Goal: Find specific page/section: Find specific page/section

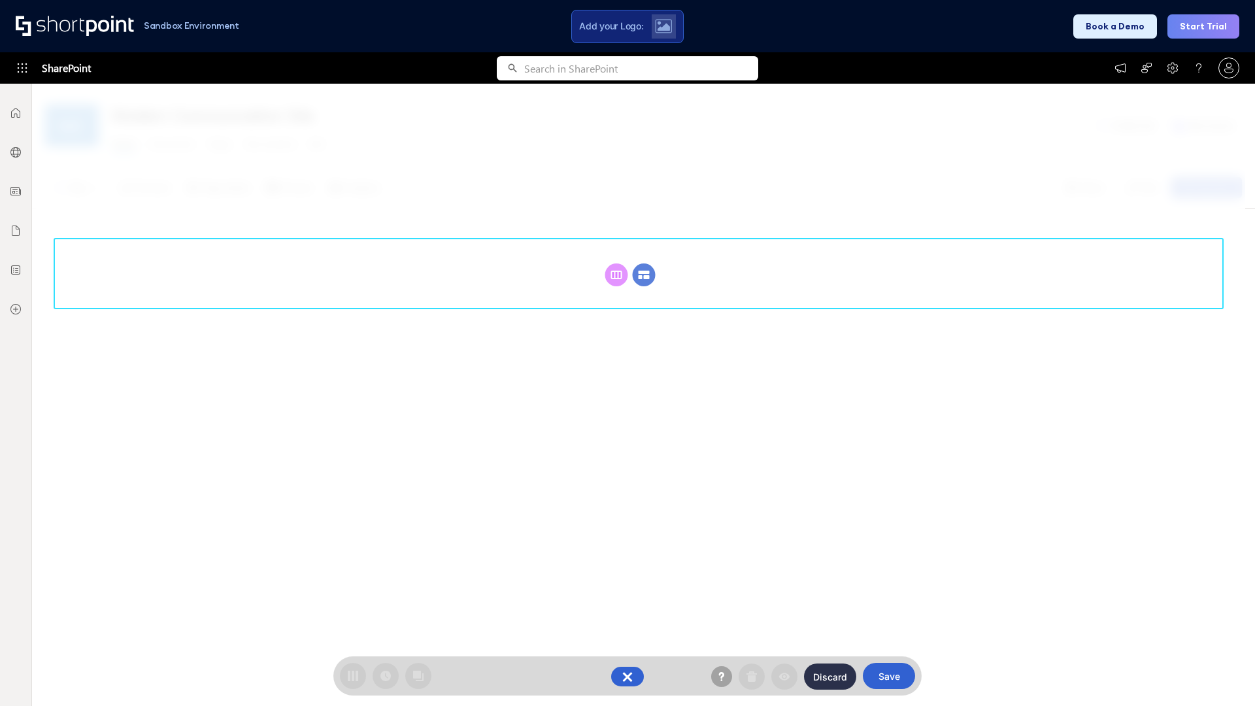
scroll to position [180, 0]
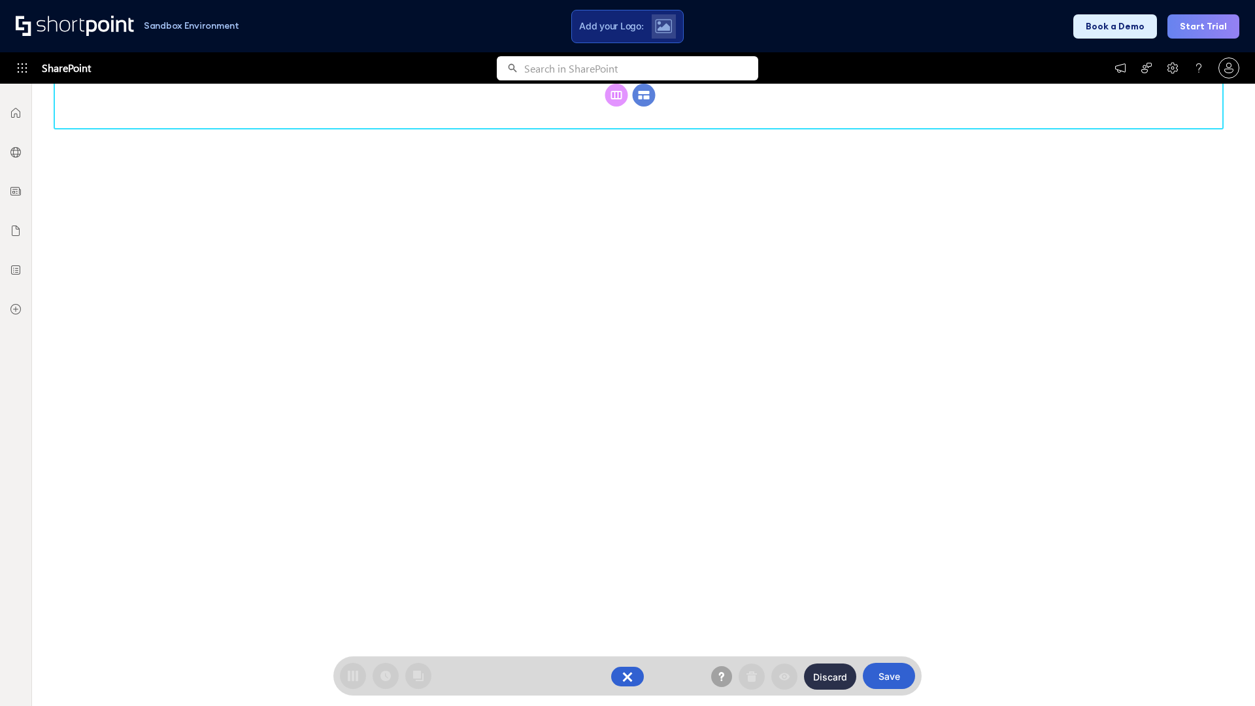
click at [644, 107] on circle at bounding box center [644, 95] width 23 height 23
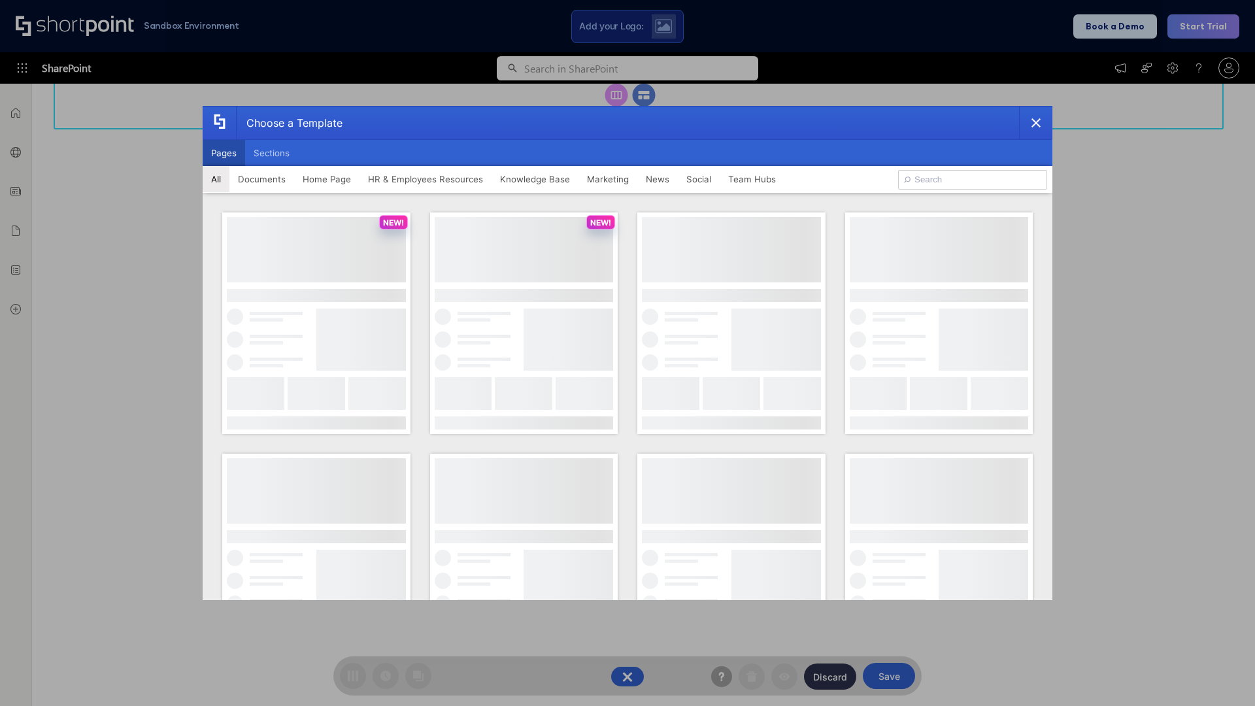
scroll to position [0, 0]
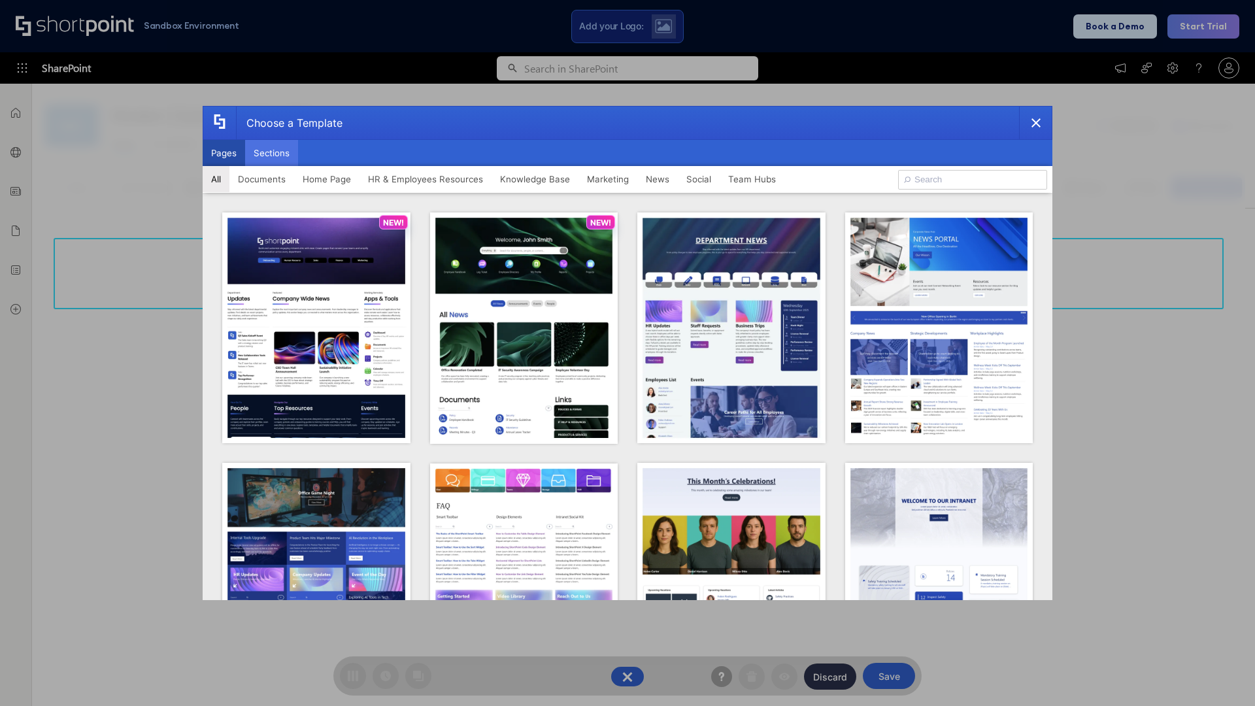
click at [271, 153] on button "Sections" at bounding box center [271, 153] width 53 height 26
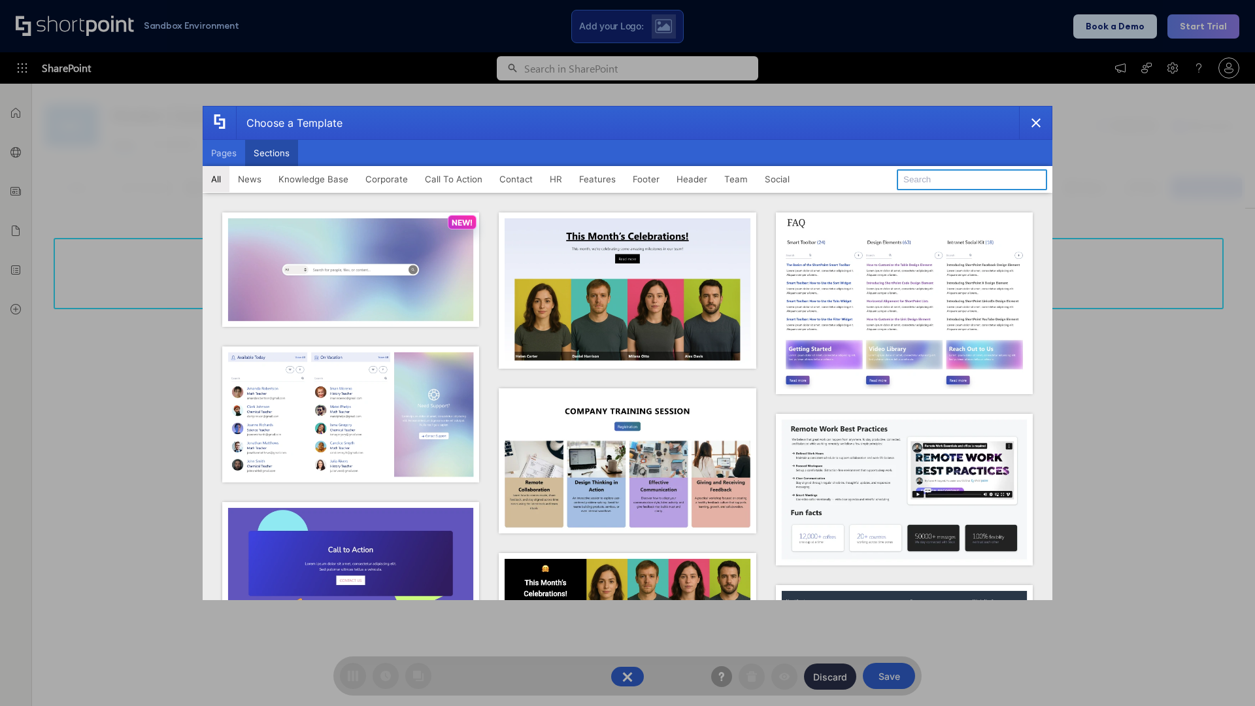
type input "Knowledge Base 2"
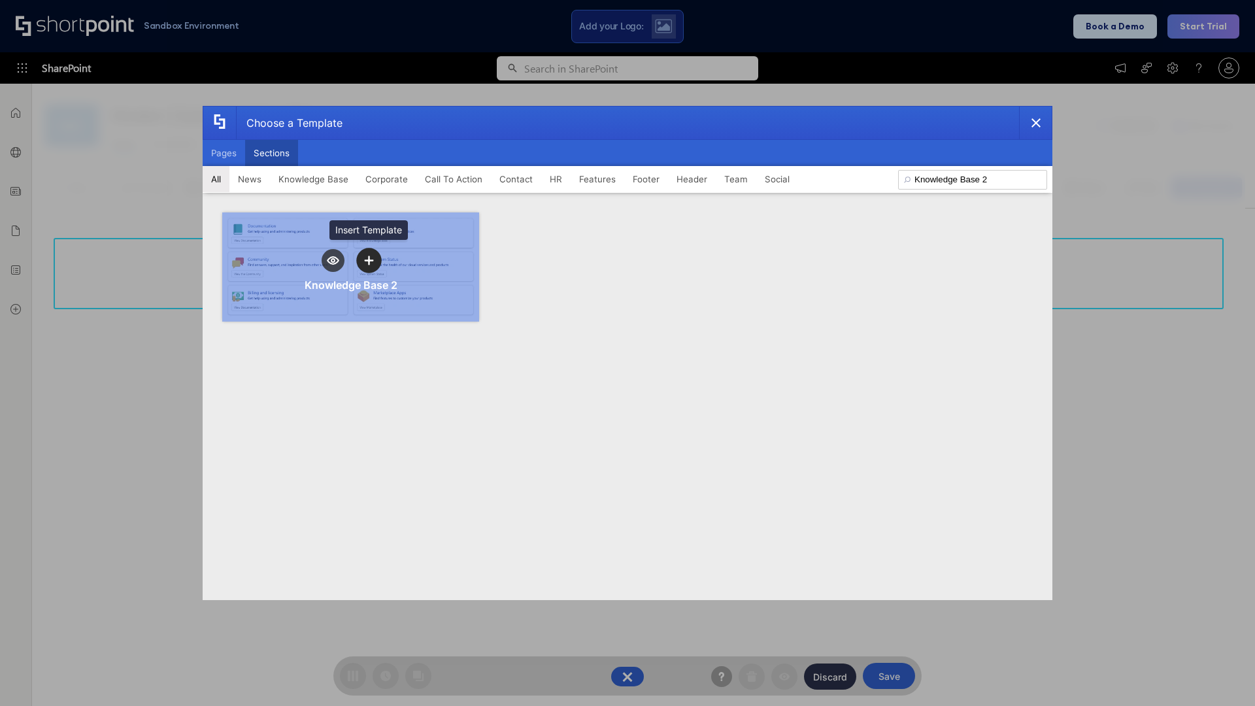
click at [369, 260] on icon "template selector" at bounding box center [368, 260] width 9 height 9
